Goal: Task Accomplishment & Management: Use online tool/utility

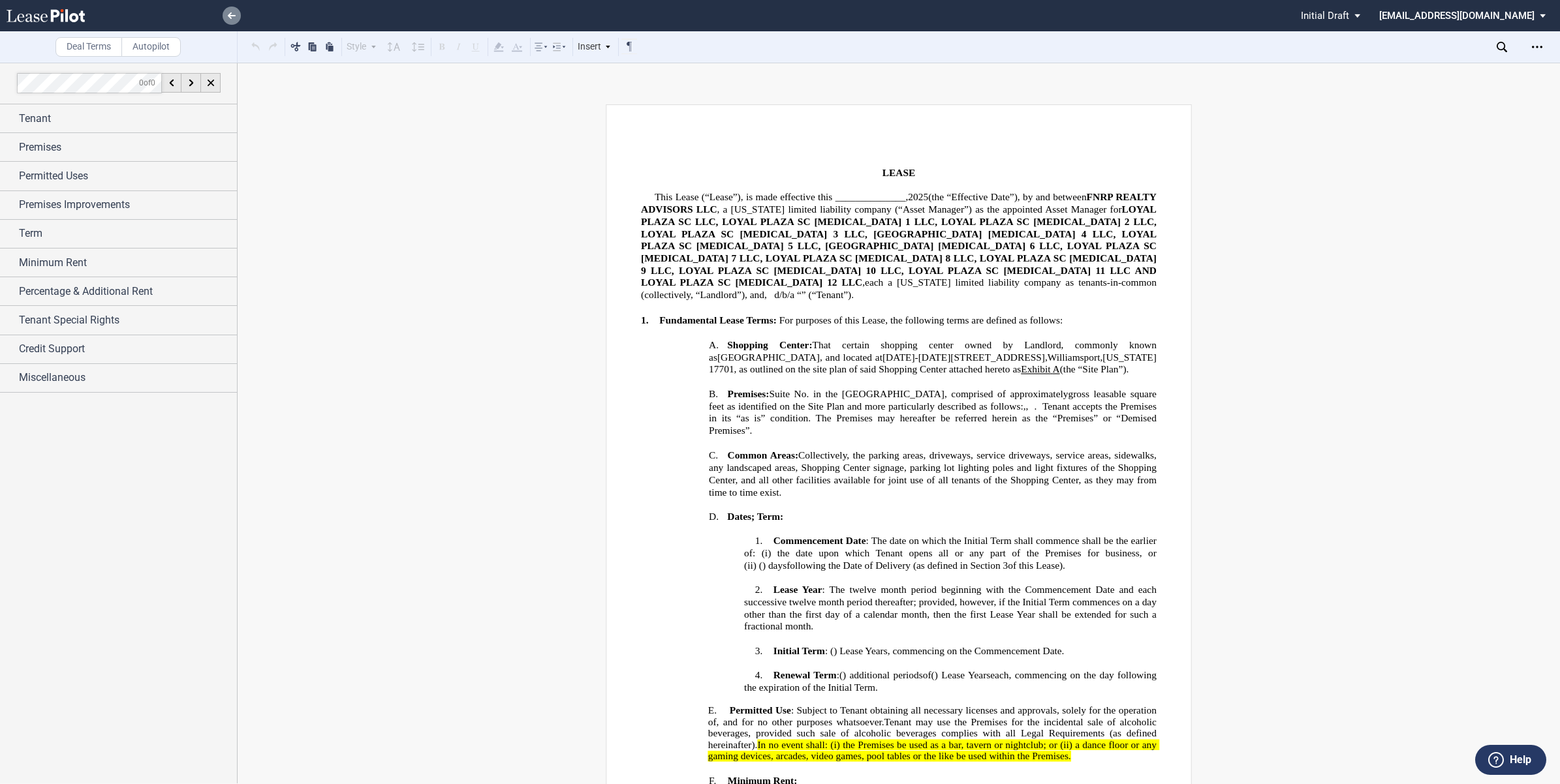
click at [226, 14] on link at bounding box center [232, 16] width 19 height 19
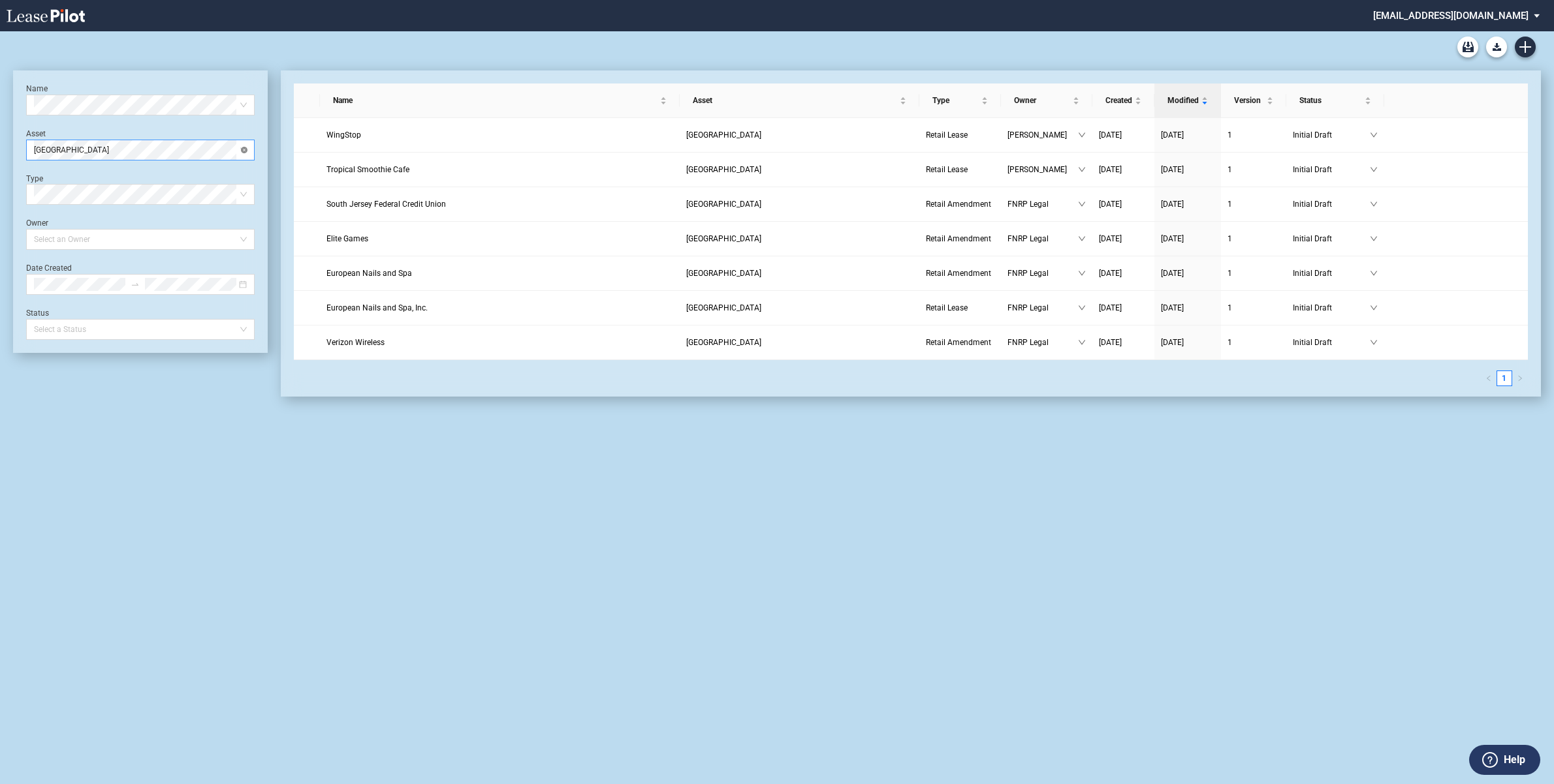
click at [240, 148] on div "Loyal Plaza" at bounding box center [140, 150] width 229 height 21
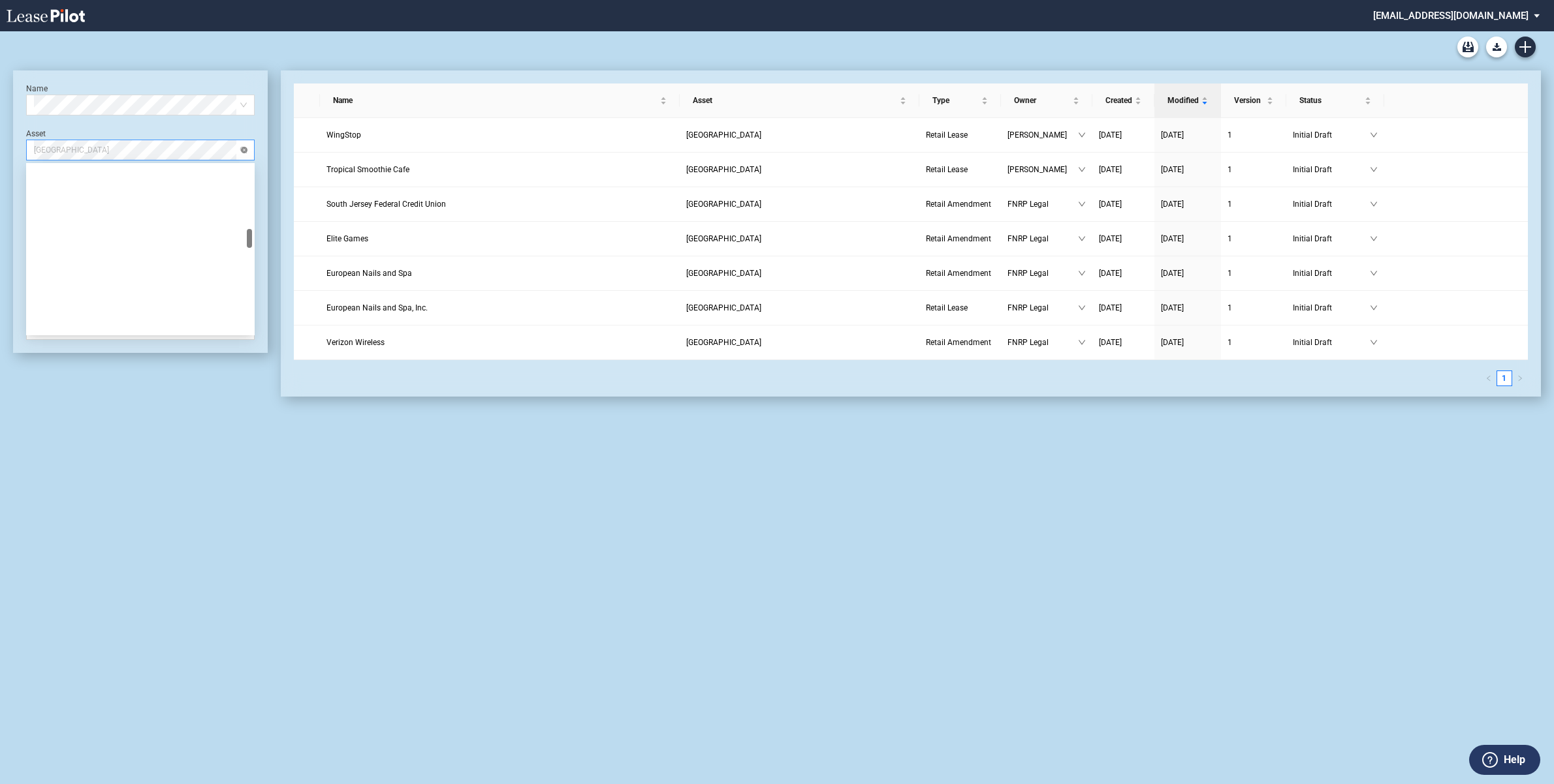
scroll to position [543, 0]
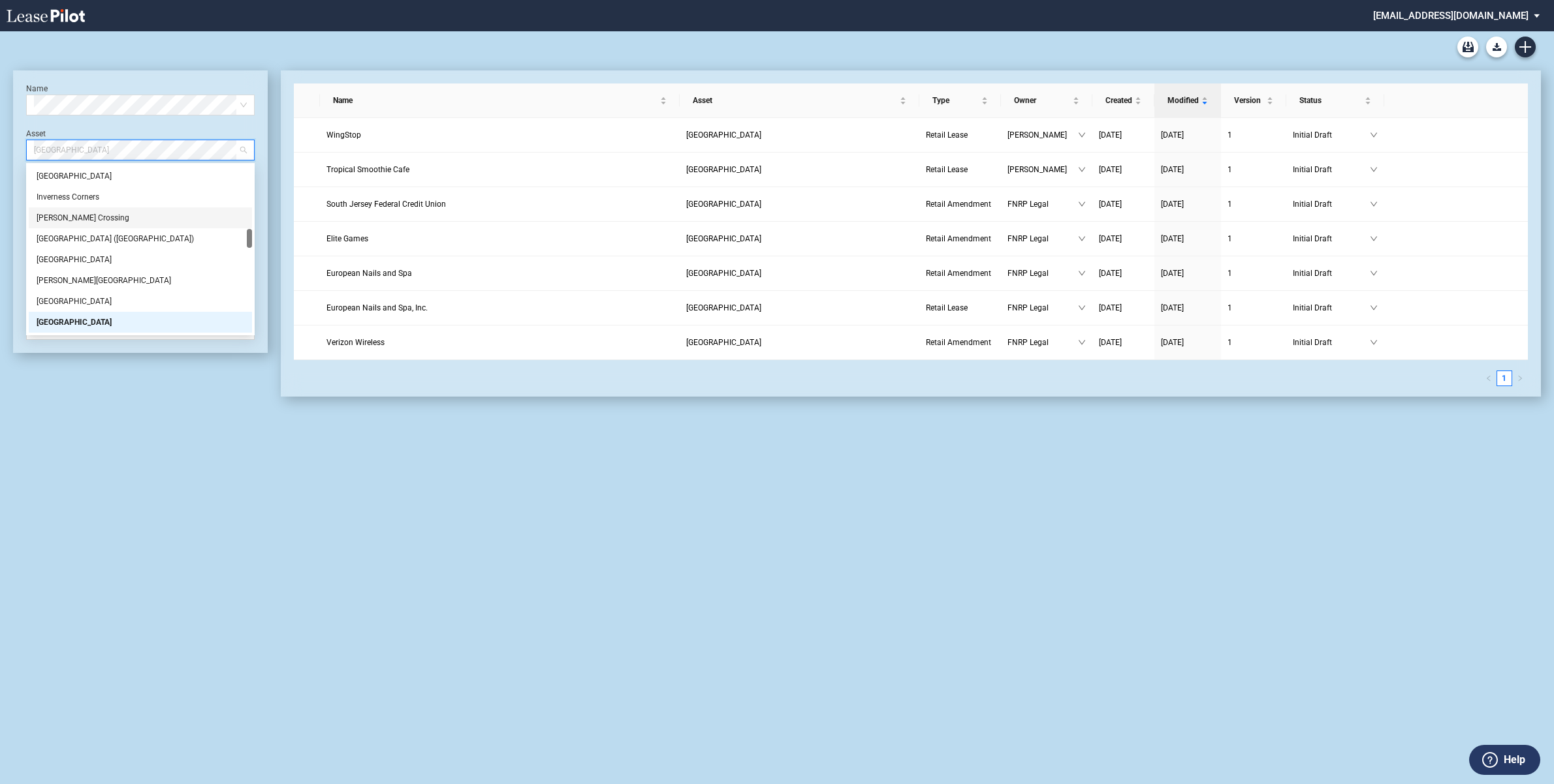
click at [105, 214] on div "[PERSON_NAME] Crossing" at bounding box center [140, 218] width 207 height 13
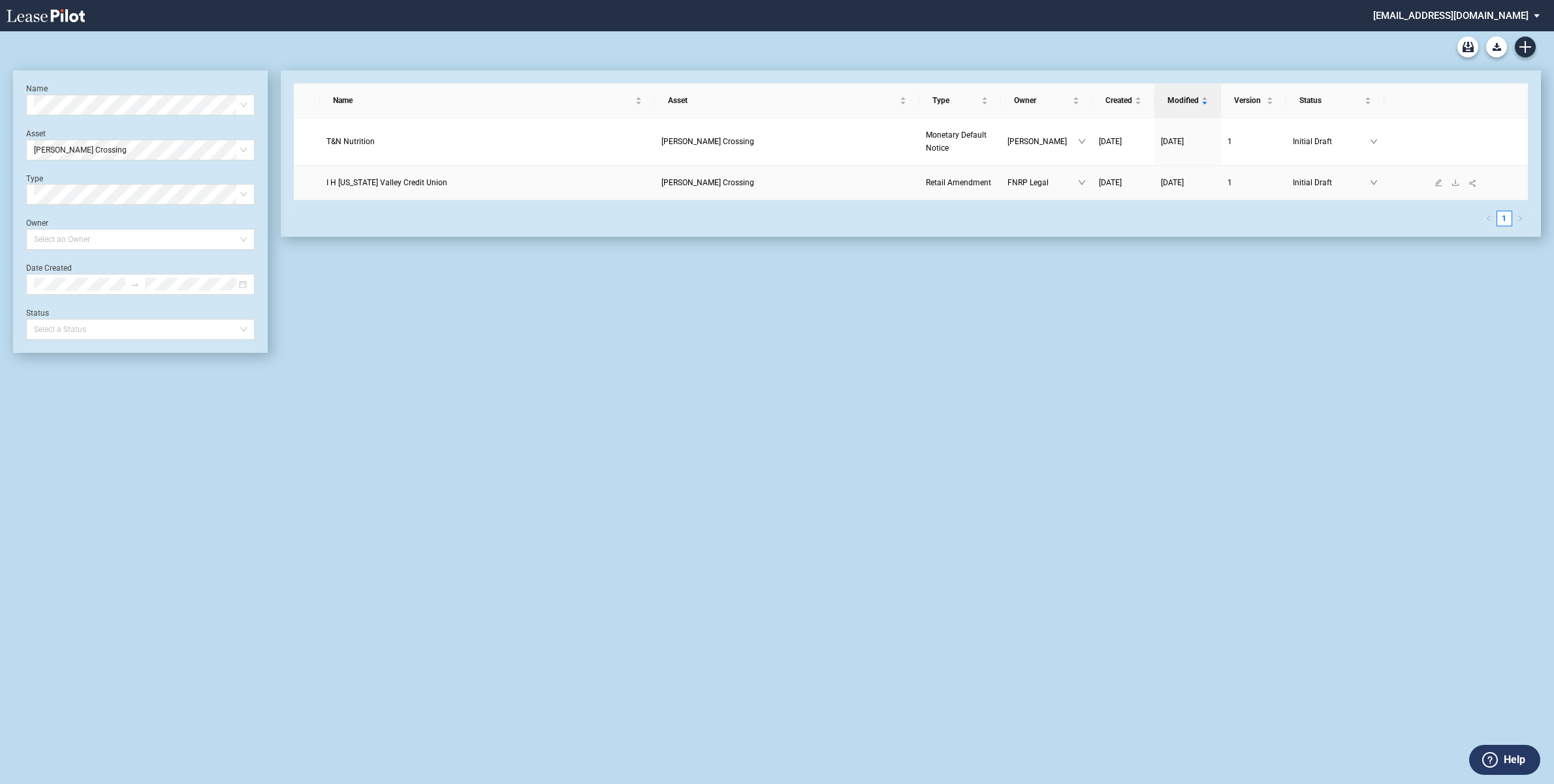
click at [729, 184] on span "[PERSON_NAME] Crossing" at bounding box center [708, 182] width 93 height 9
